Goal: Use online tool/utility: Utilize a website feature to perform a specific function

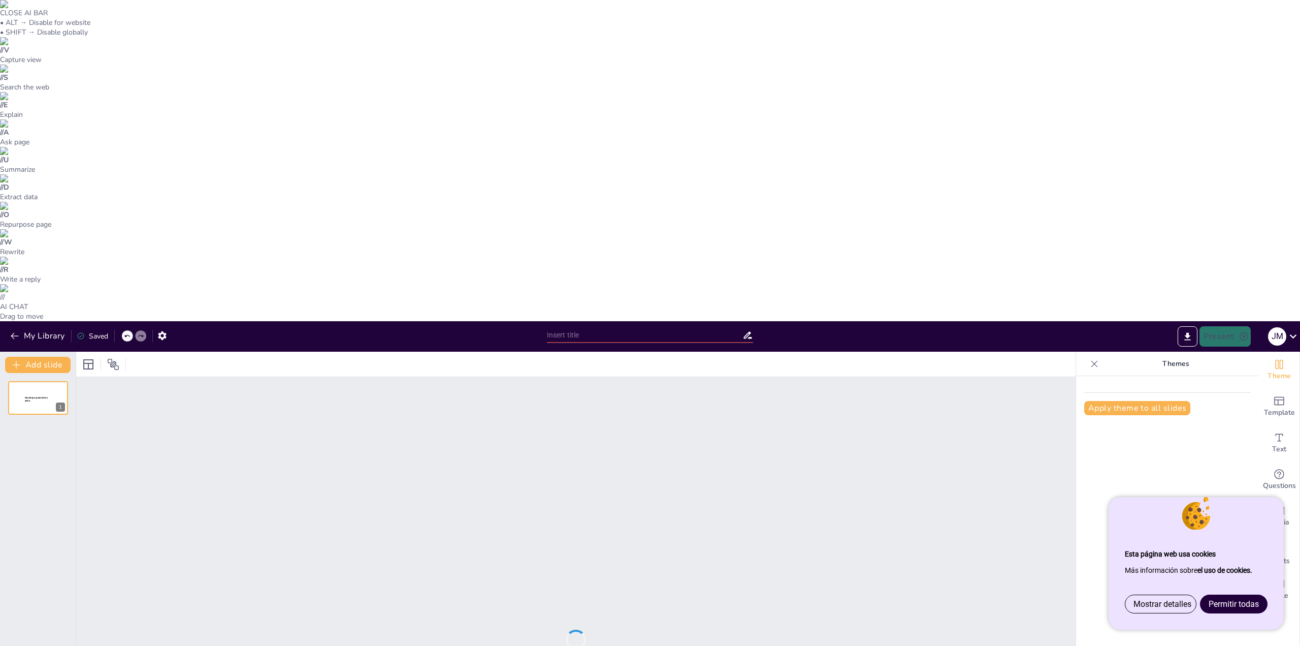
type input "Imported MF1442 COMPLETO.pptx"
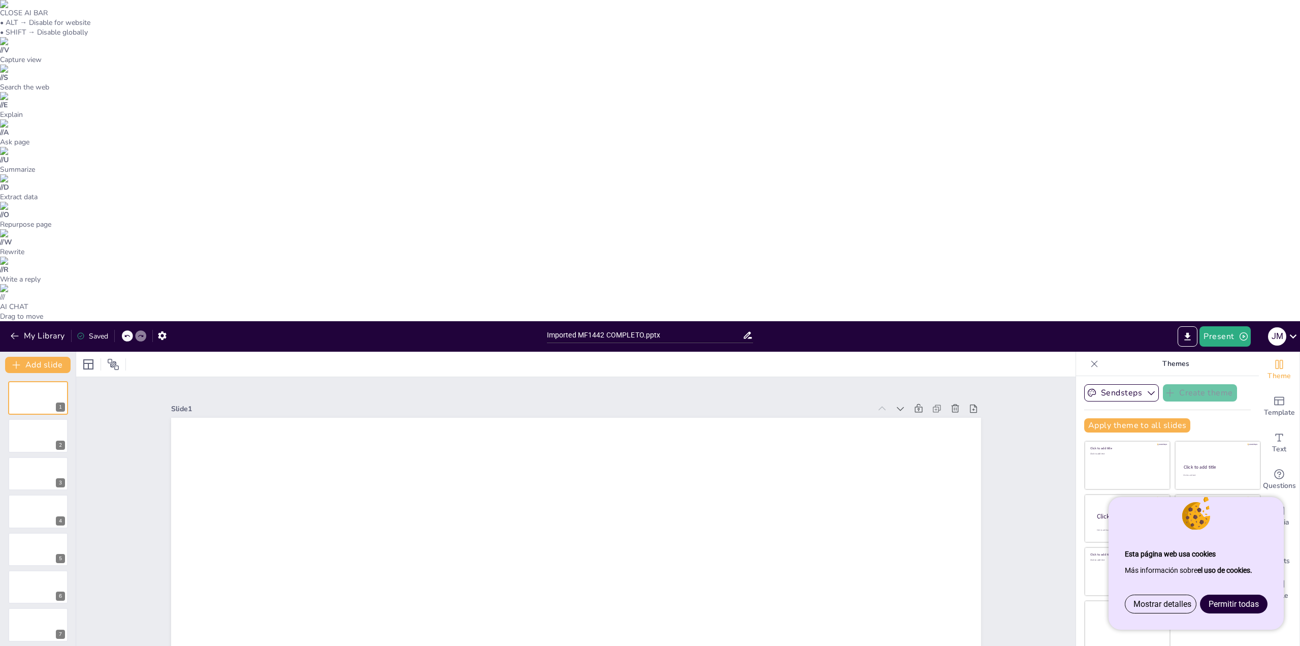
click at [1234, 604] on span "Permitir todas" at bounding box center [1234, 604] width 50 height 10
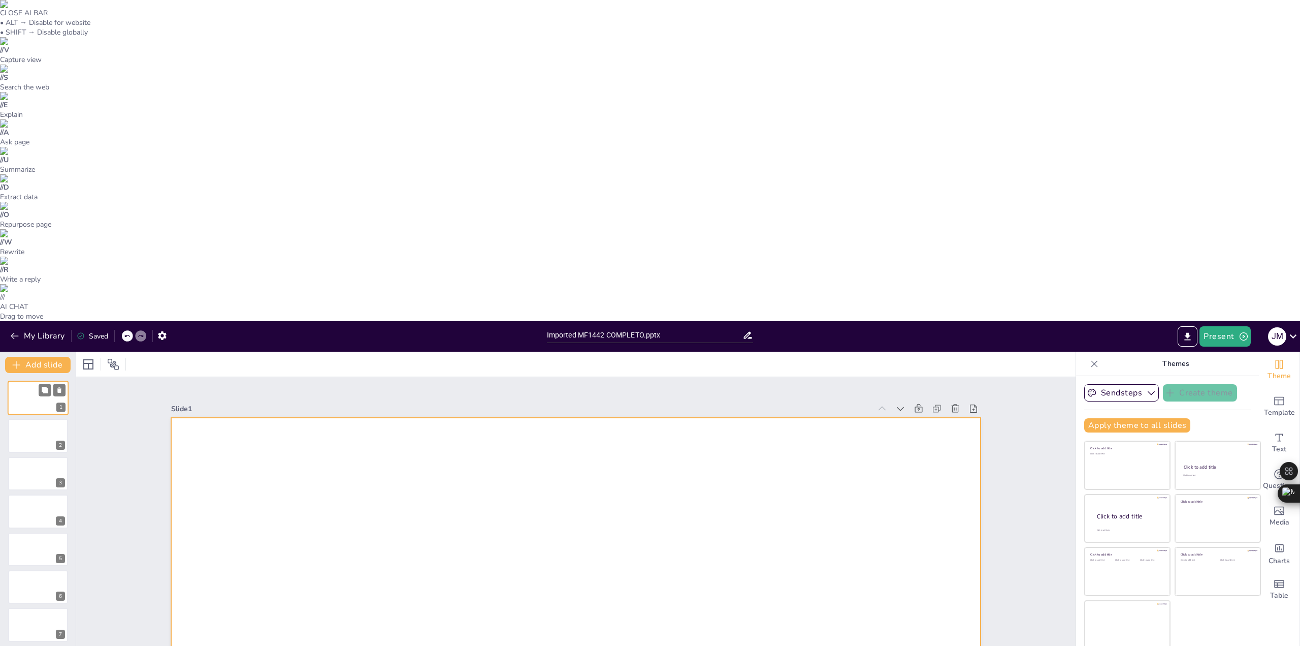
click at [31, 380] on div at bounding box center [38, 397] width 61 height 35
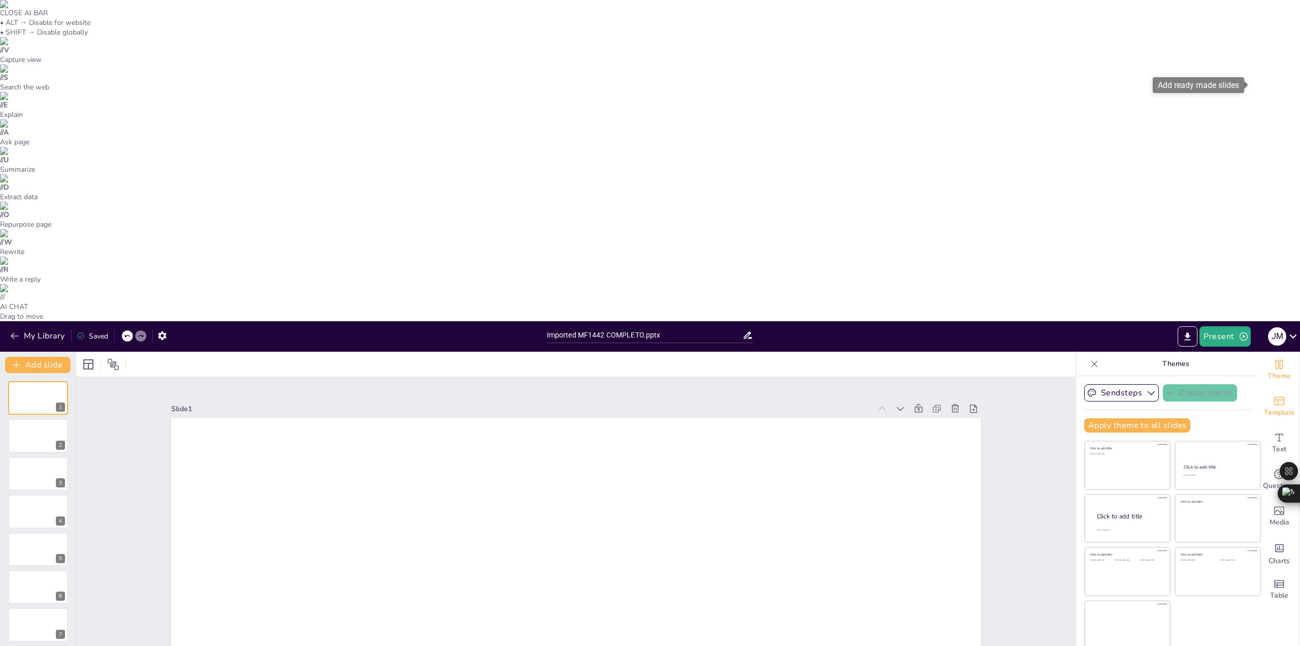
click at [1275, 397] on icon "Add ready made slides" at bounding box center [1280, 401] width 10 height 9
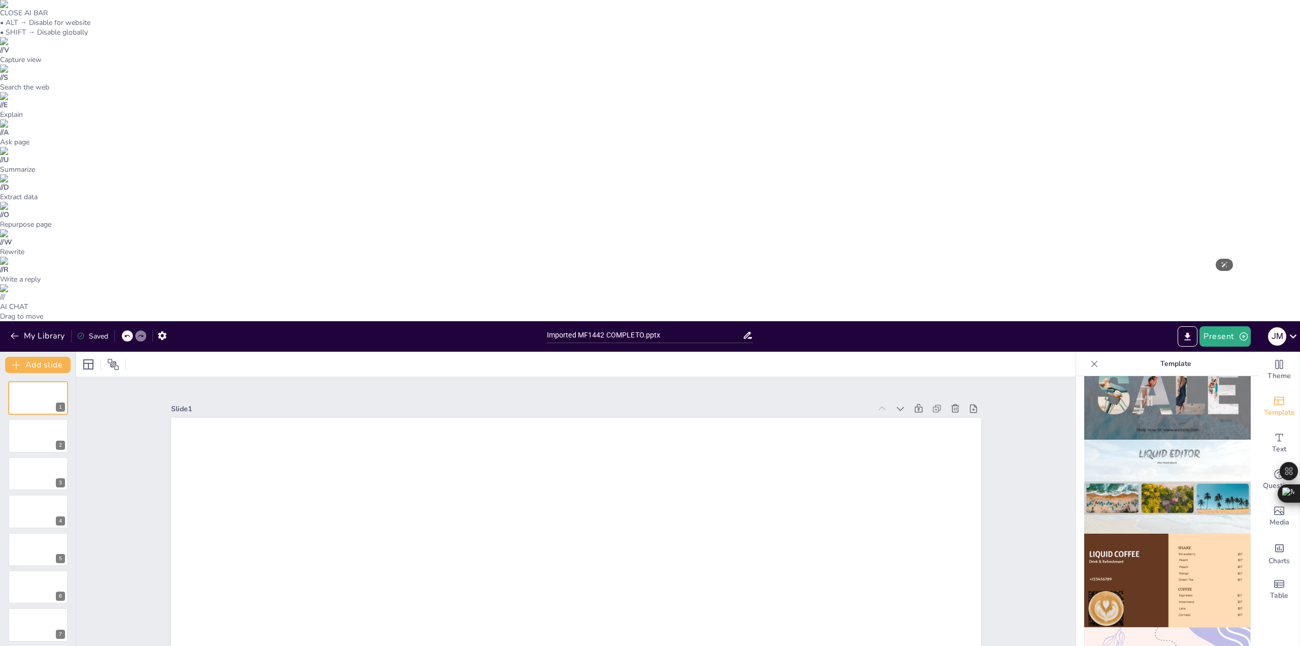
scroll to position [592, 0]
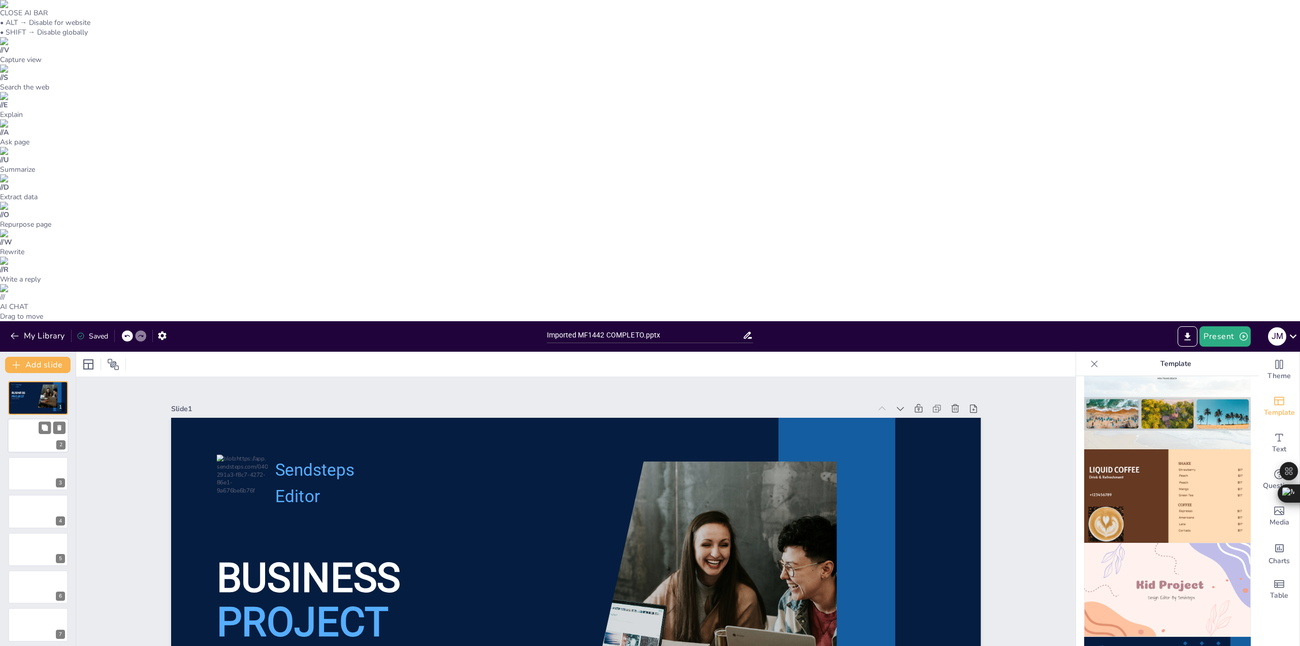
click at [46, 419] on div at bounding box center [38, 436] width 61 height 35
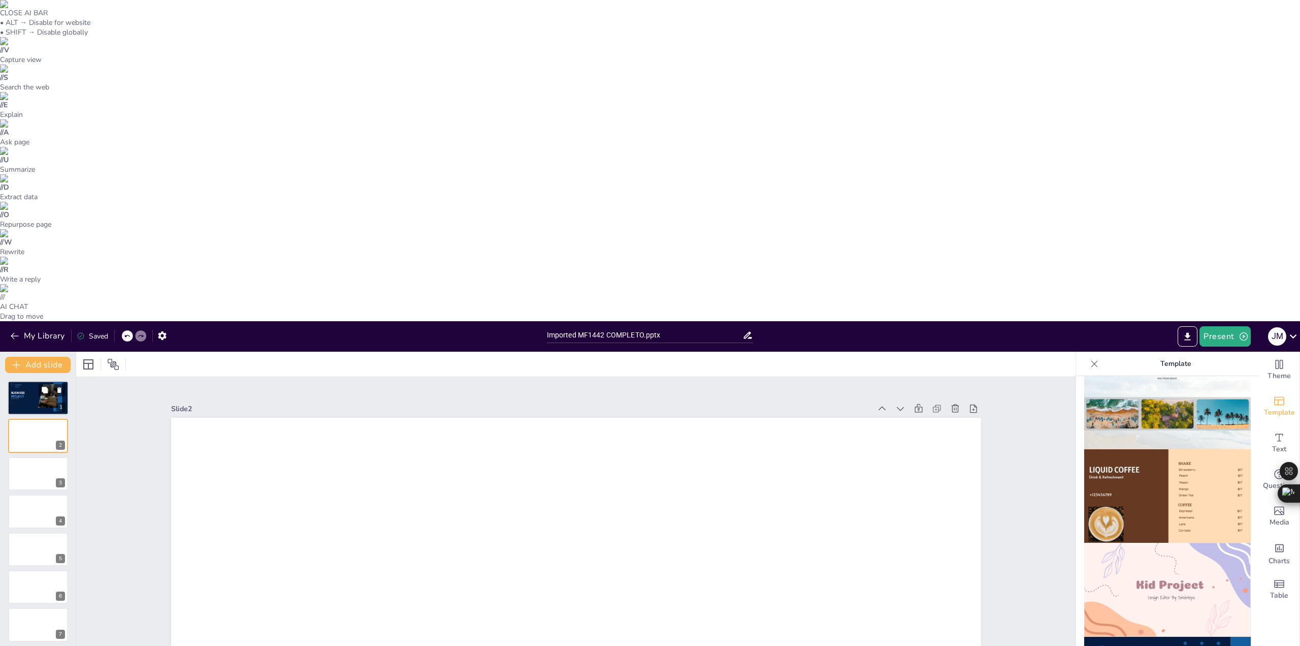
click at [31, 380] on div at bounding box center [38, 397] width 61 height 35
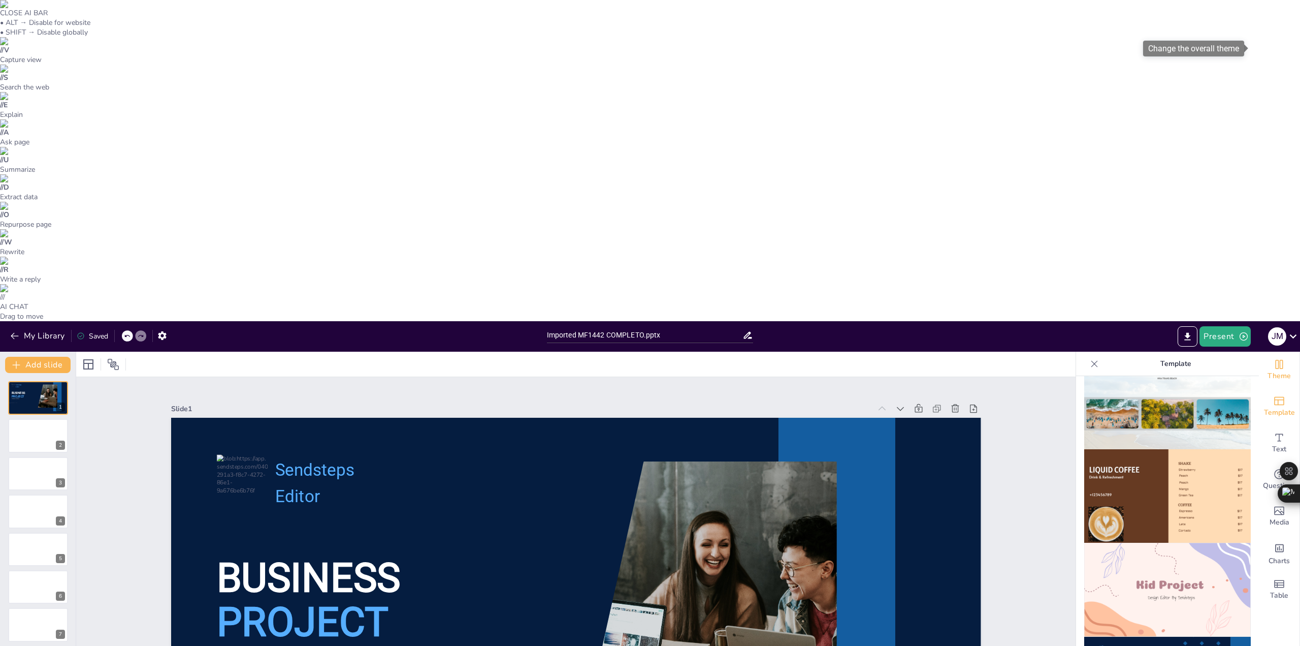
click at [1276, 360] on icon "Change the overall theme" at bounding box center [1280, 364] width 8 height 9
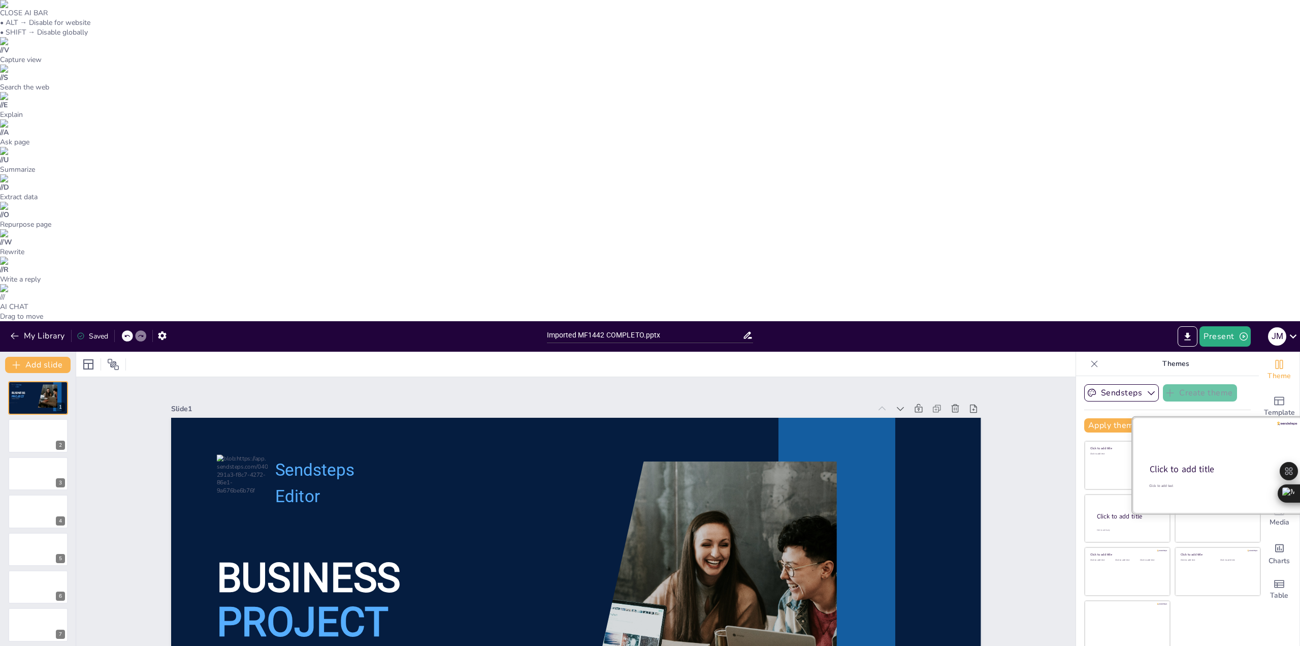
click at [1228, 417] on div at bounding box center [1218, 465] width 171 height 96
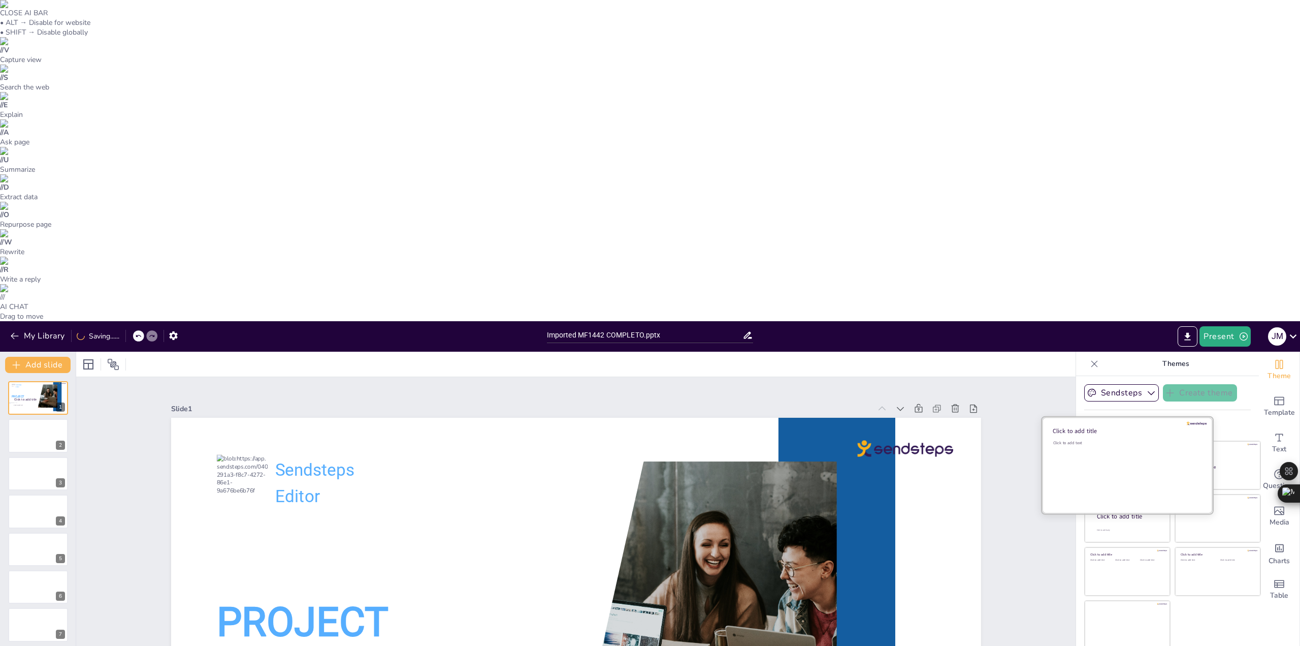
click at [1094, 440] on div "Click to add text" at bounding box center [1126, 471] width 145 height 63
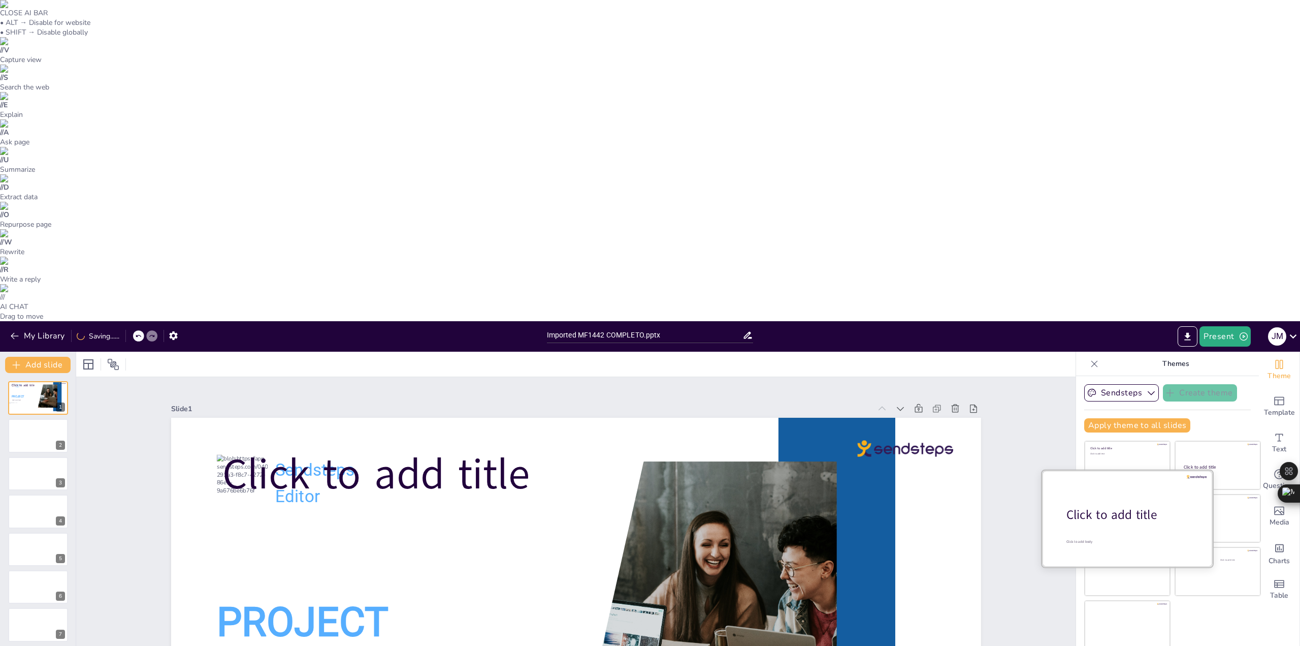
click at [1110, 470] on div at bounding box center [1127, 518] width 171 height 96
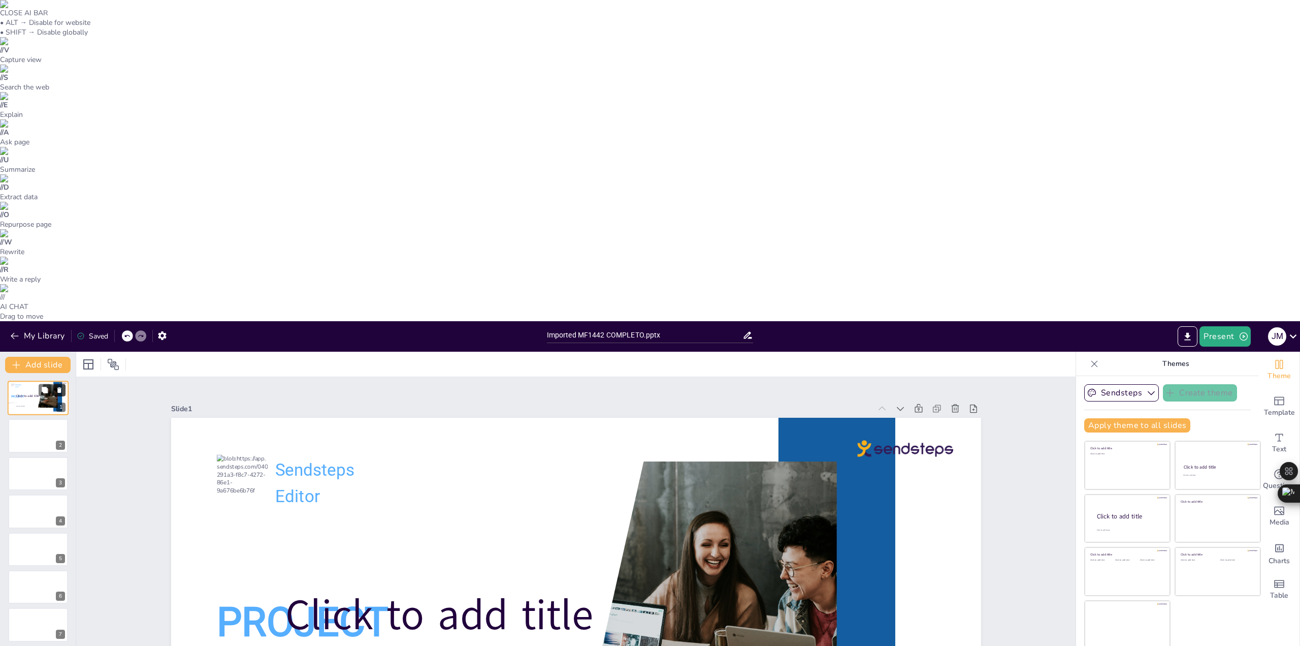
click at [59, 387] on icon at bounding box center [59, 390] width 4 height 6
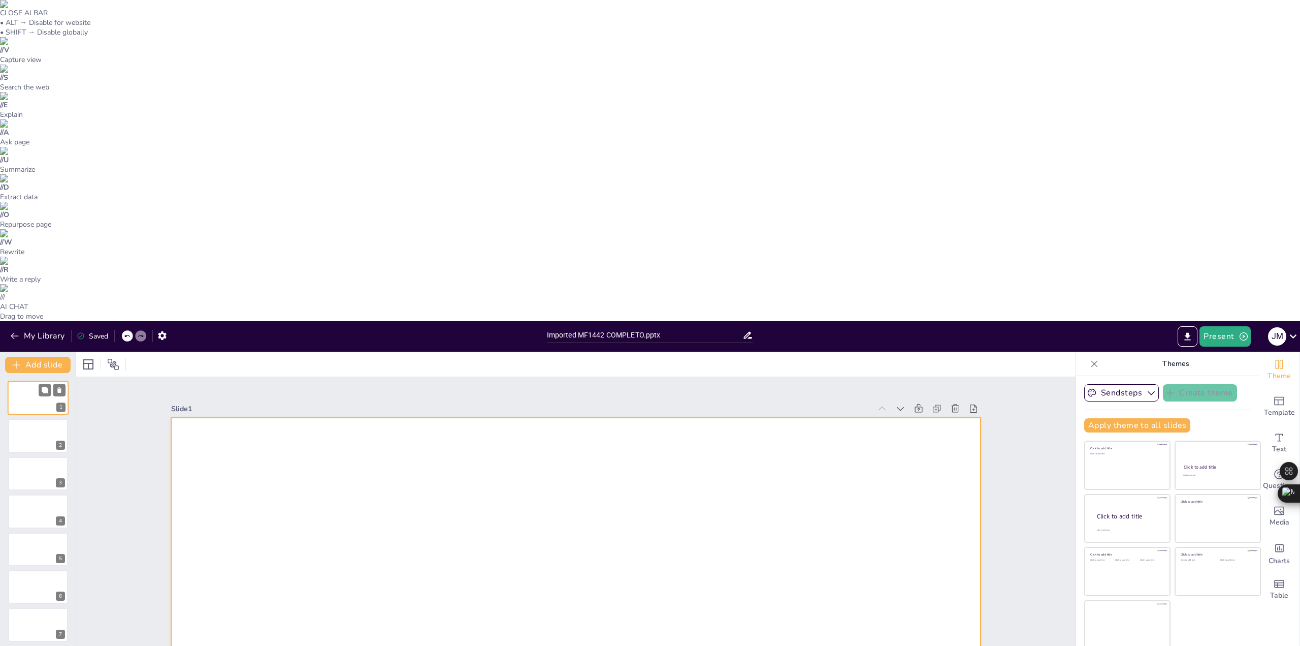
click at [38, 380] on div at bounding box center [38, 397] width 61 height 35
click at [27, 380] on div at bounding box center [38, 397] width 61 height 35
click at [33, 380] on div at bounding box center [38, 397] width 61 height 35
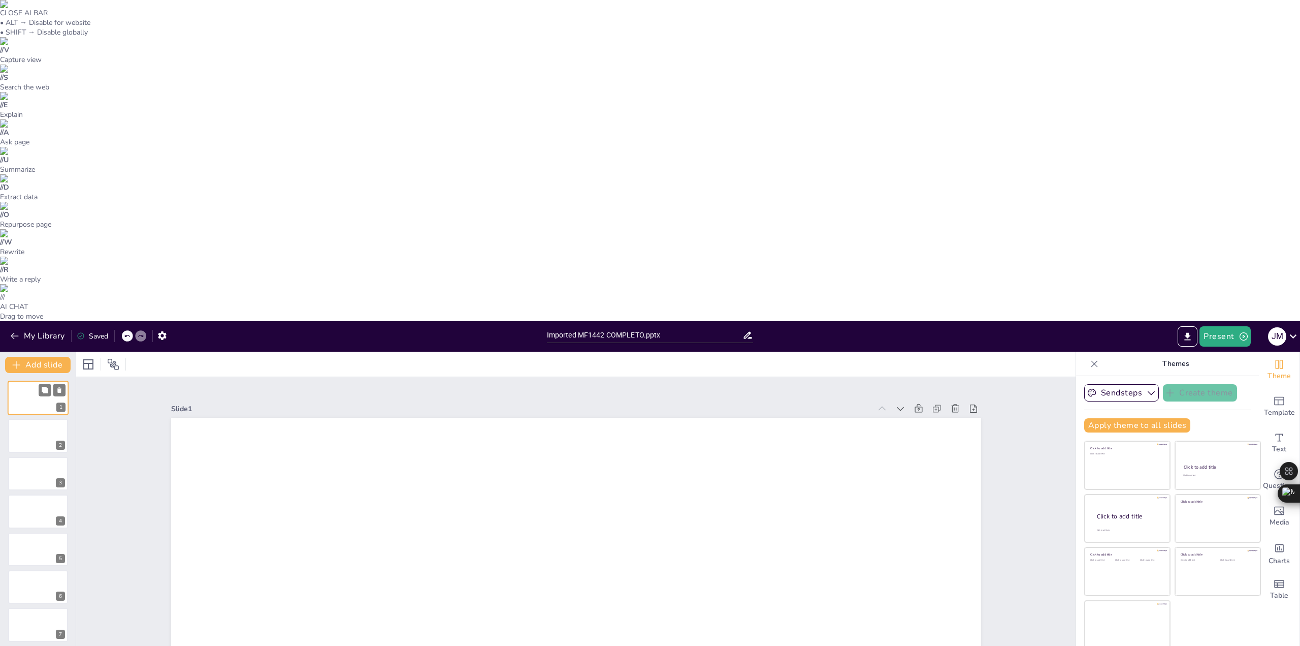
click at [60, 403] on div "1" at bounding box center [60, 407] width 9 height 9
click at [273, 220] on div at bounding box center [567, 642] width 923 height 845
click at [293, 206] on div at bounding box center [562, 632] width 538 height 853
click at [273, 174] on div at bounding box center [563, 626] width 746 height 926
click at [594, 231] on icon at bounding box center [587, 238] width 14 height 14
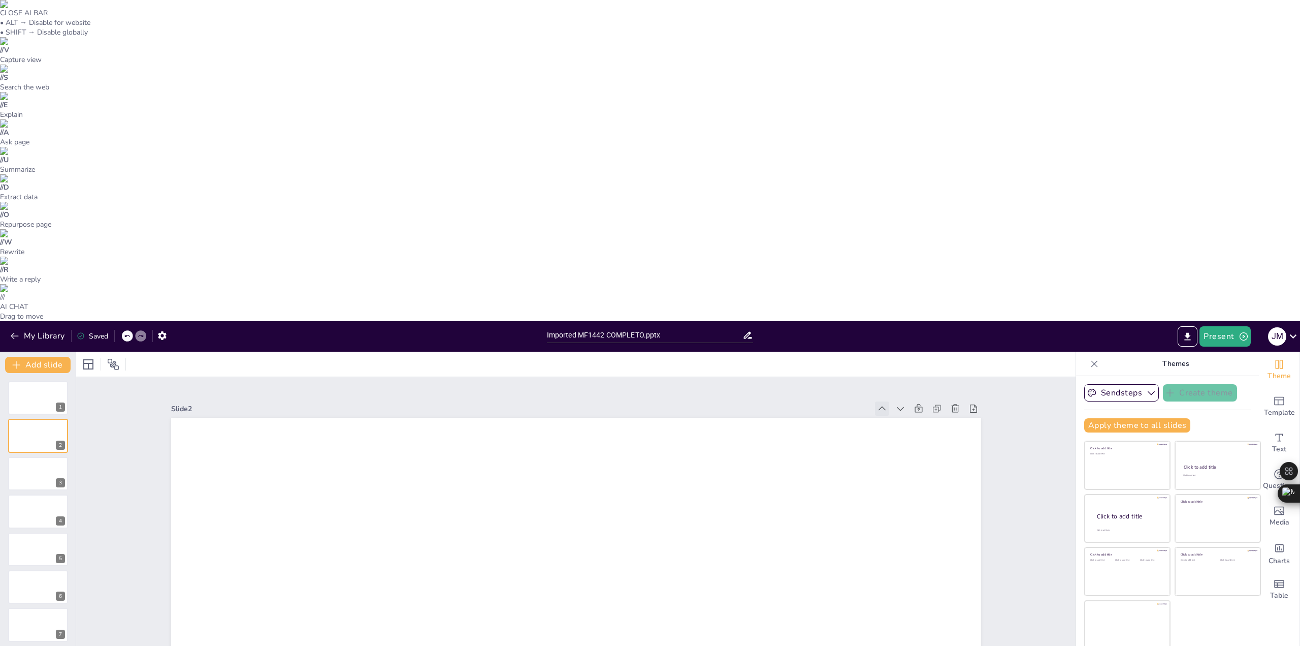
click at [813, 330] on div at bounding box center [564, 639] width 800 height 930
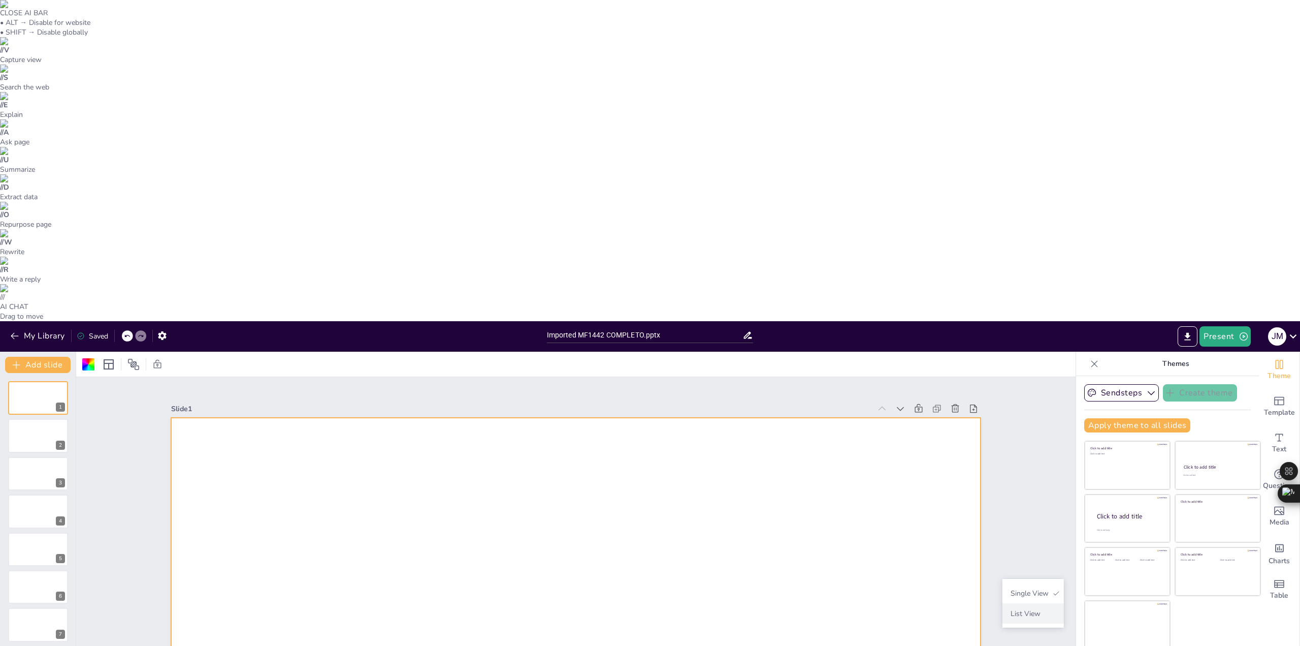
click at [1027, 614] on span "List View" at bounding box center [1033, 614] width 53 height 10
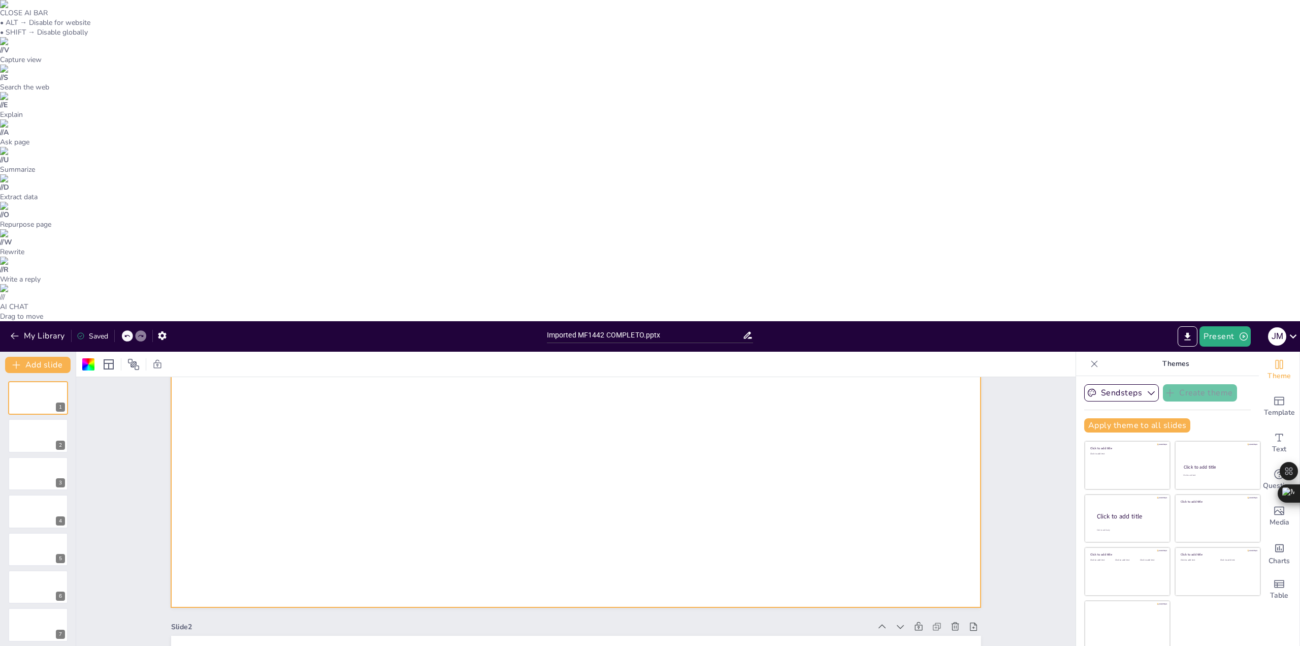
scroll to position [0, 0]
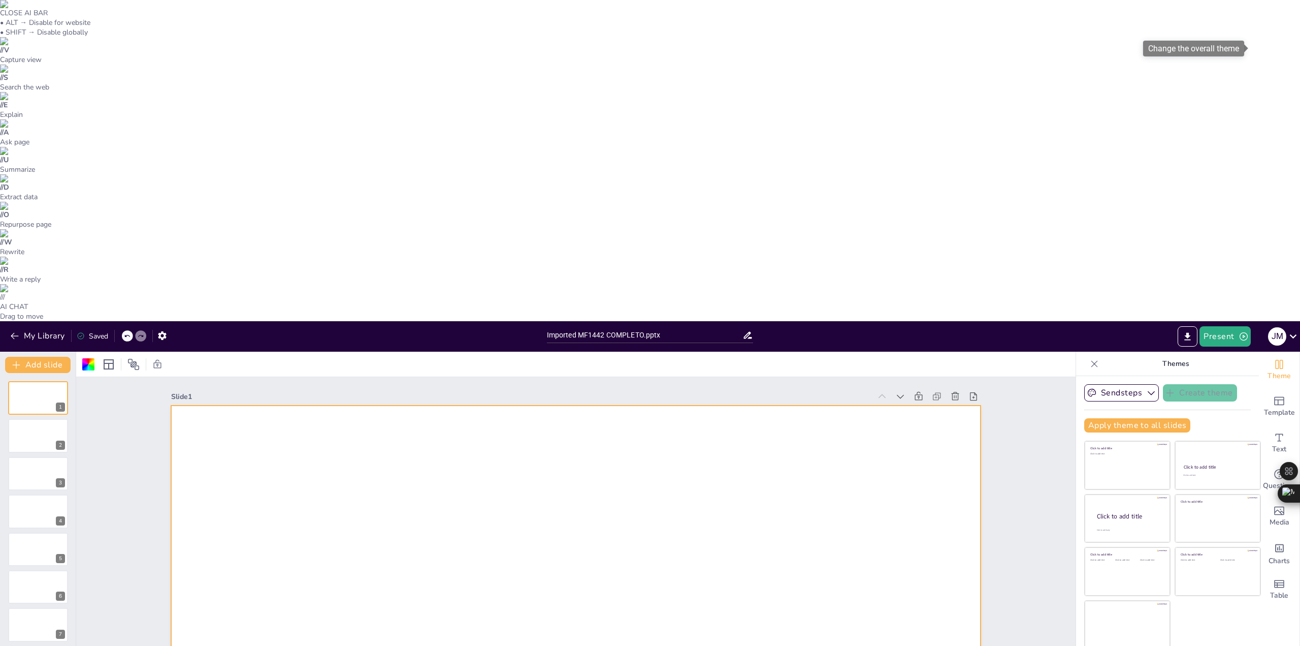
click at [1274, 358] on icon "Change the overall theme" at bounding box center [1280, 364] width 12 height 12
click at [1274, 504] on icon "Add images, graphics, shapes or video" at bounding box center [1280, 510] width 12 height 12
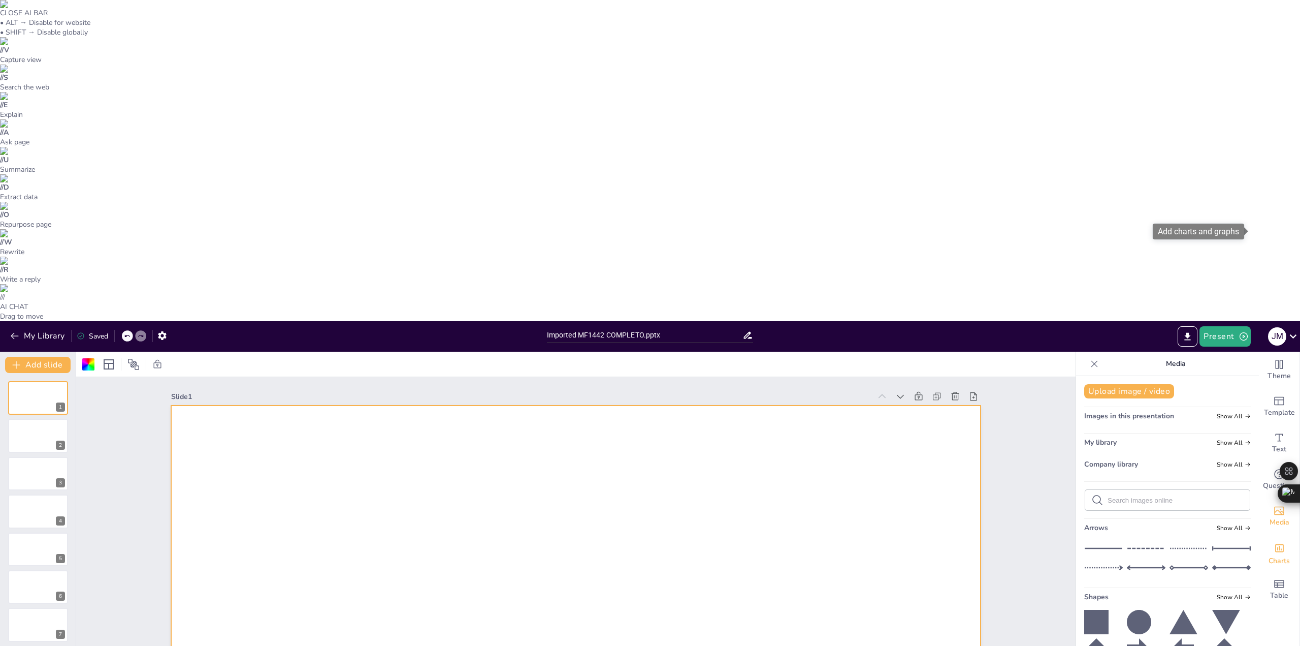
click at [1276, 544] on icon "Add charts and graphs" at bounding box center [1280, 548] width 9 height 8
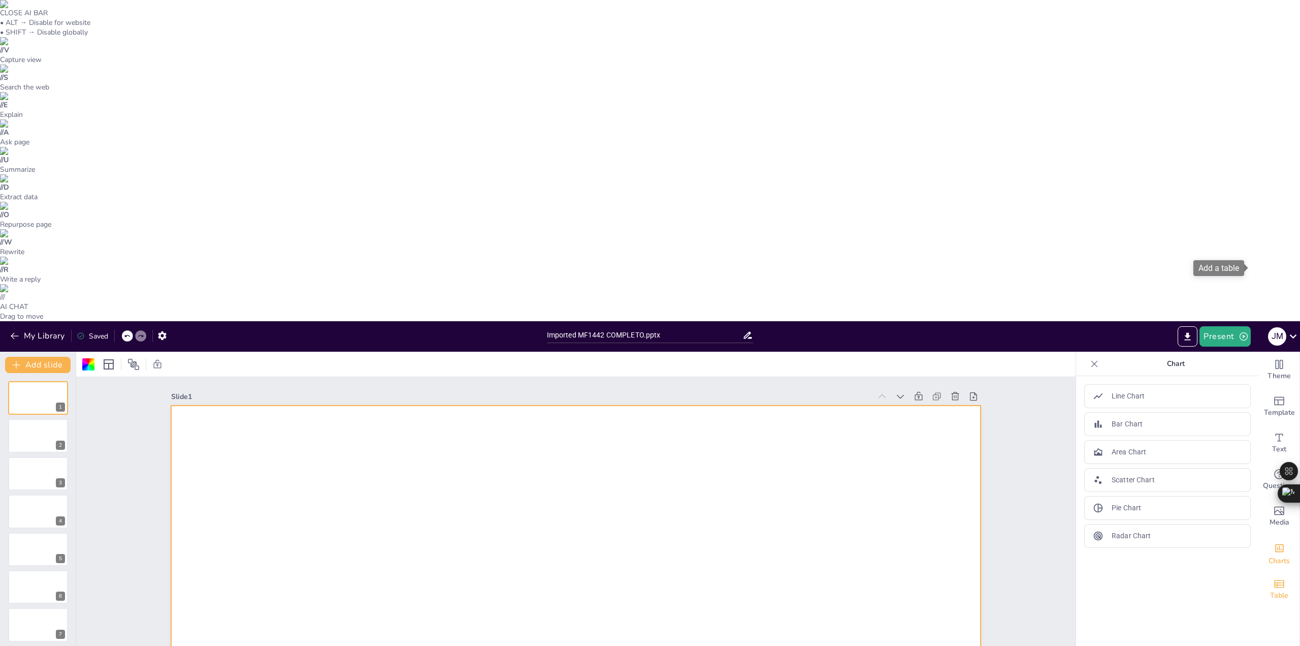
click at [1270, 590] on span "Table" at bounding box center [1279, 595] width 18 height 11
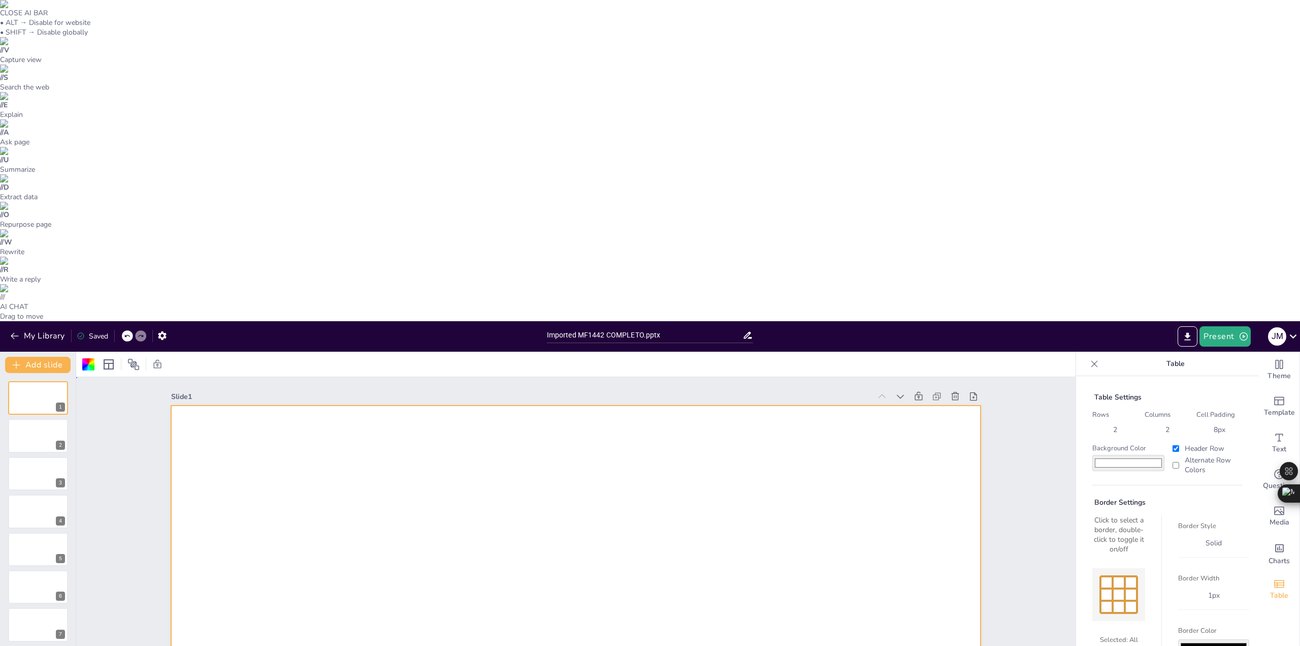
click at [876, 243] on div at bounding box center [574, 632] width 923 height 845
click at [184, 581] on icon at bounding box center [177, 588] width 14 height 14
click at [165, 330] on icon "button" at bounding box center [162, 335] width 11 height 11
